Goal: Find specific page/section

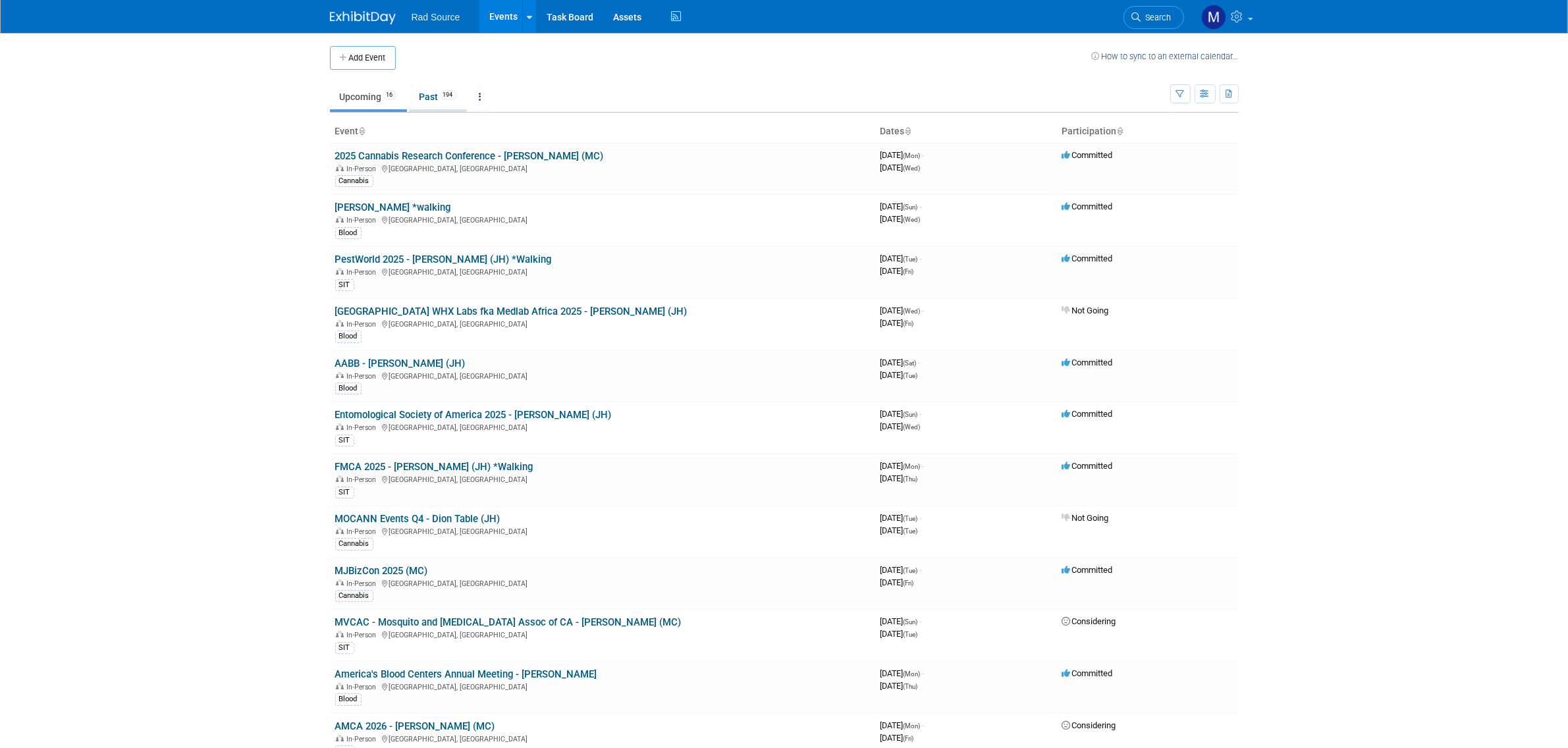
click at [442, 103] on link "Past 194" at bounding box center [438, 97] width 58 height 25
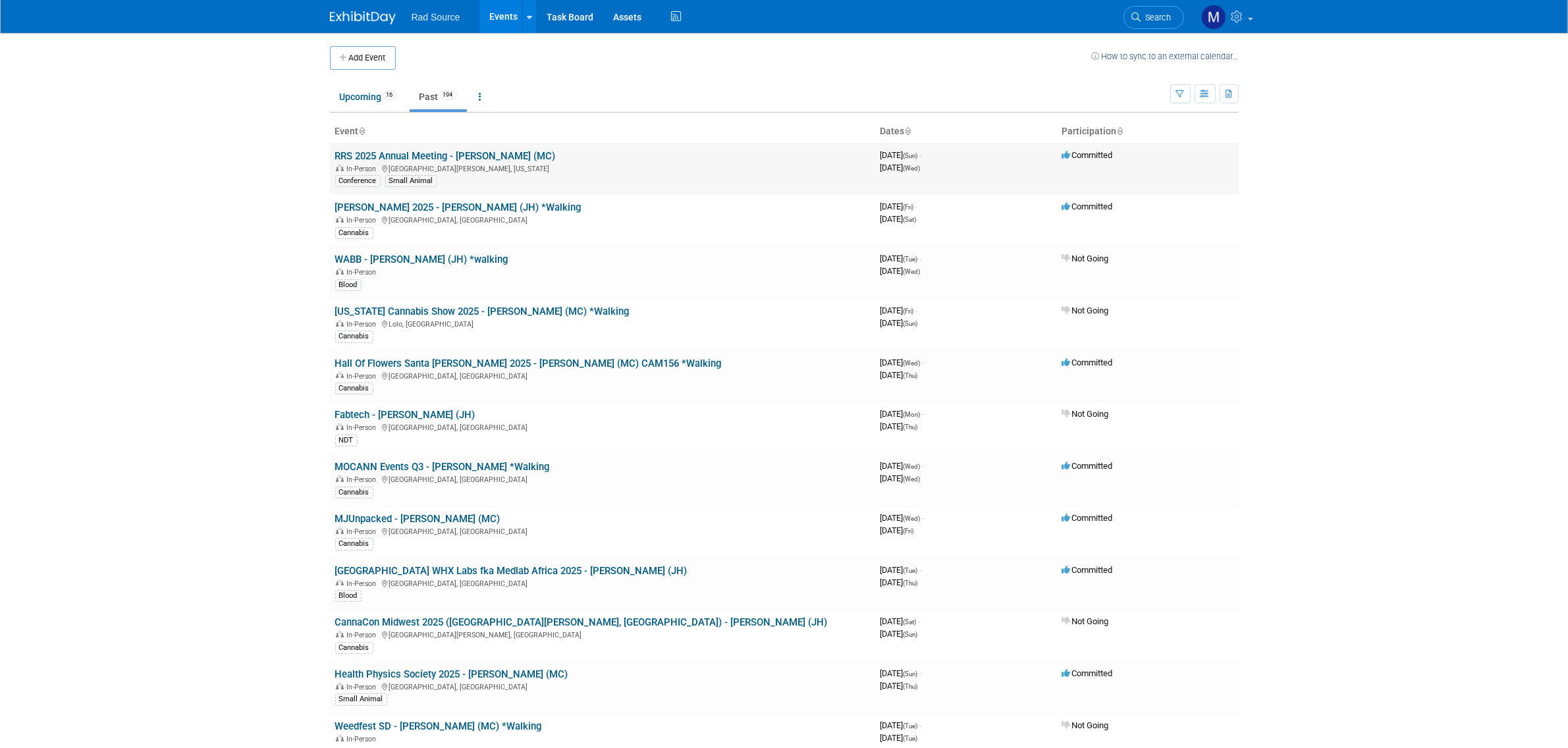
click at [439, 155] on link "RRS 2025 Annual Meeting - [PERSON_NAME] (MC)" at bounding box center [445, 156] width 221 height 12
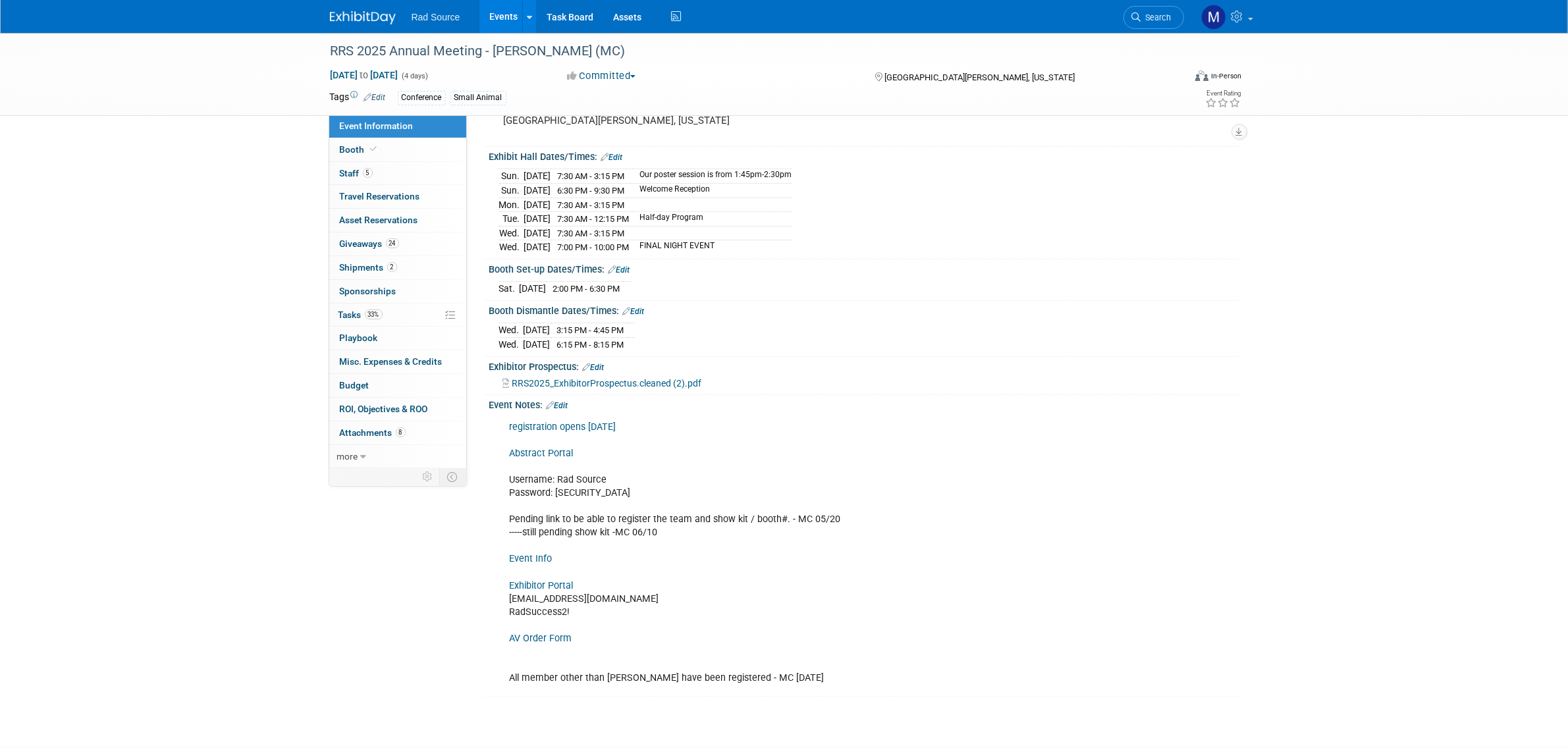
scroll to position [208, 0]
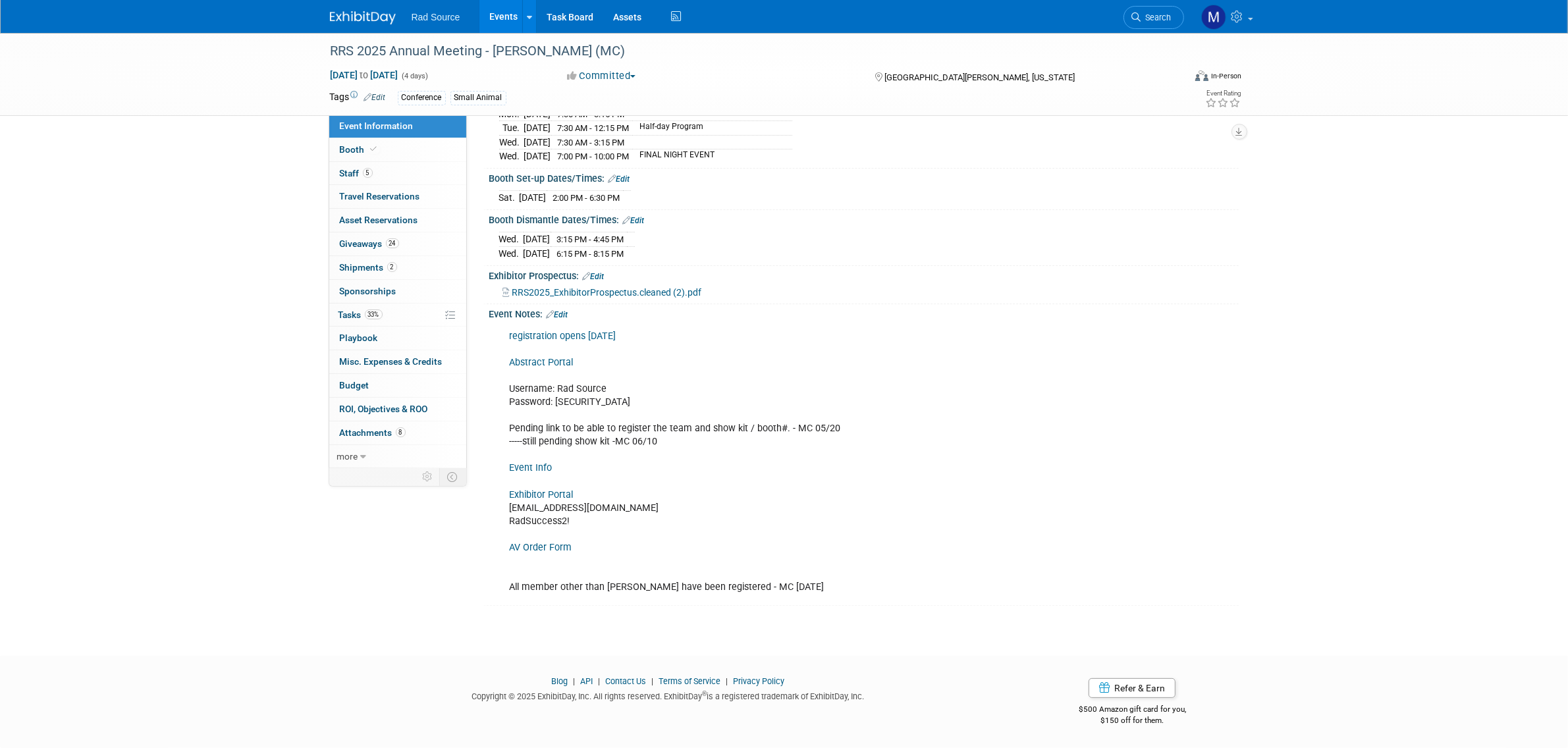
click at [544, 498] on link "Exhibitor Portal" at bounding box center [541, 495] width 64 height 11
